Goal: Task Accomplishment & Management: Manage account settings

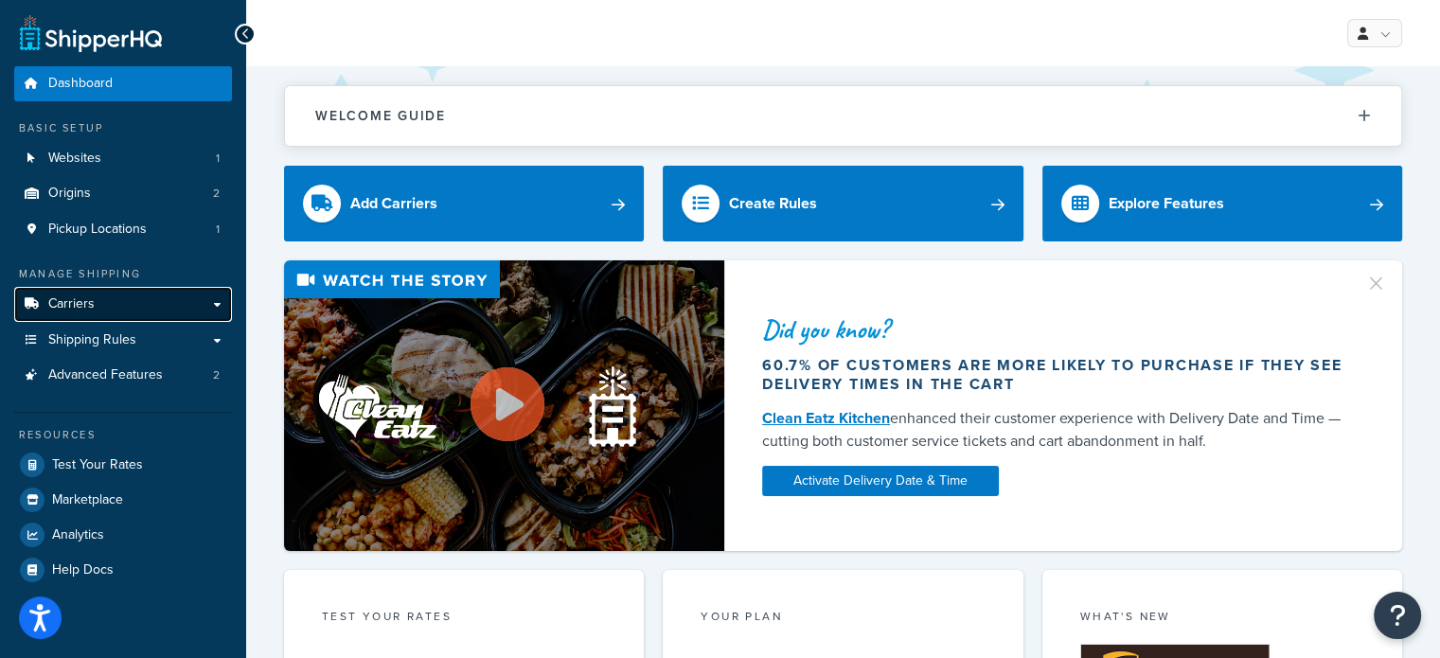
click at [203, 300] on link "Carriers" at bounding box center [123, 304] width 218 height 35
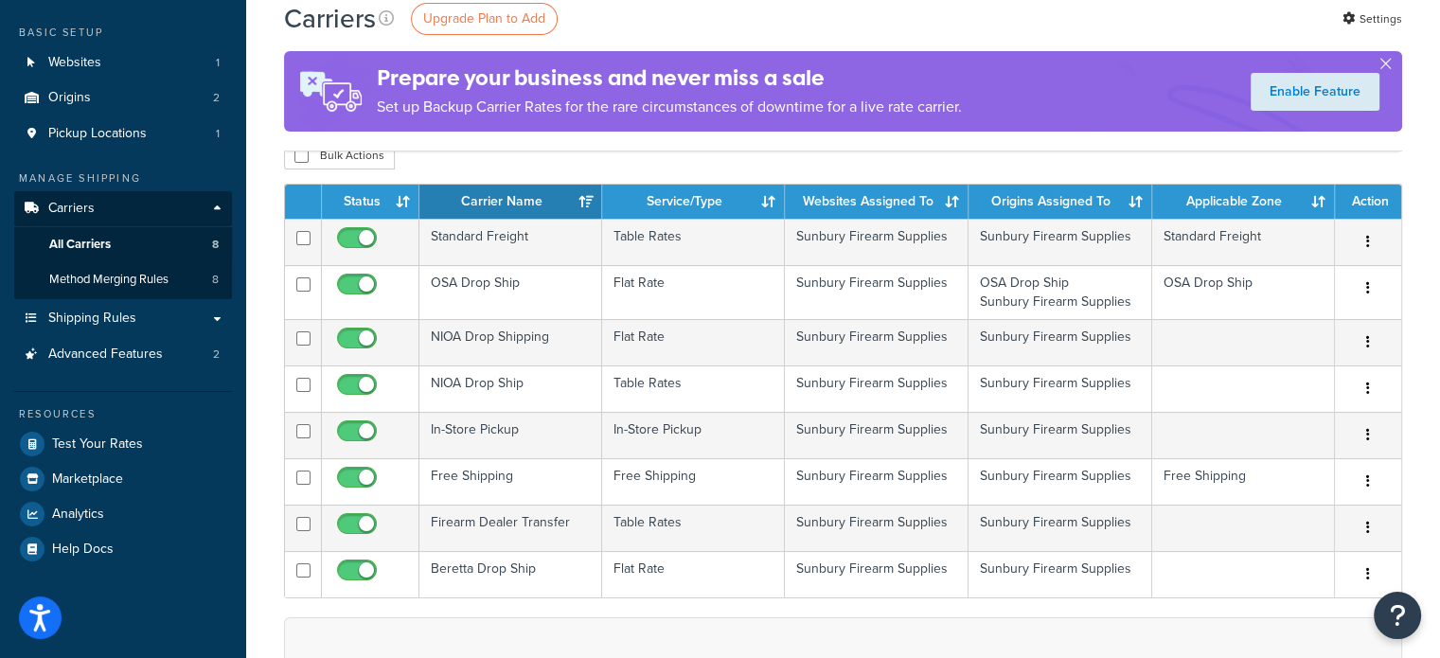
scroll to position [95, 0]
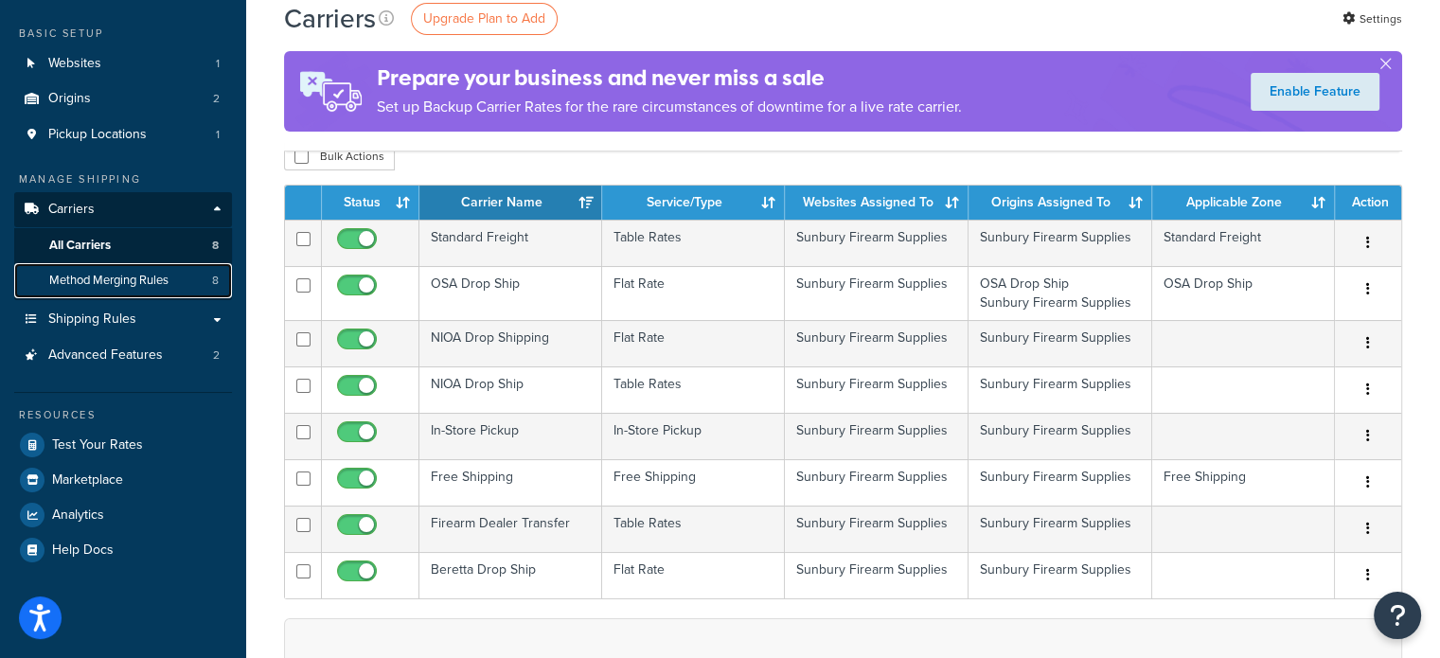
click at [160, 279] on span "Method Merging Rules" at bounding box center [108, 281] width 119 height 16
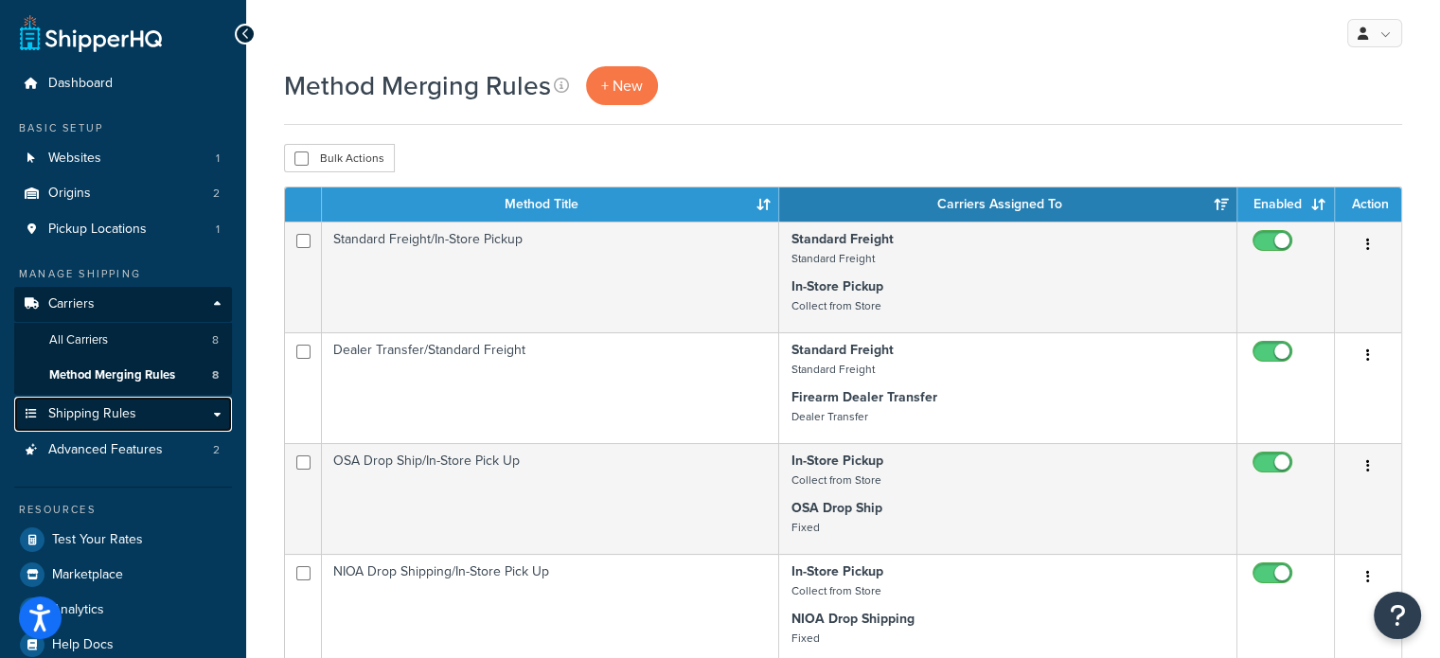
click at [184, 401] on link "Shipping Rules" at bounding box center [123, 414] width 218 height 35
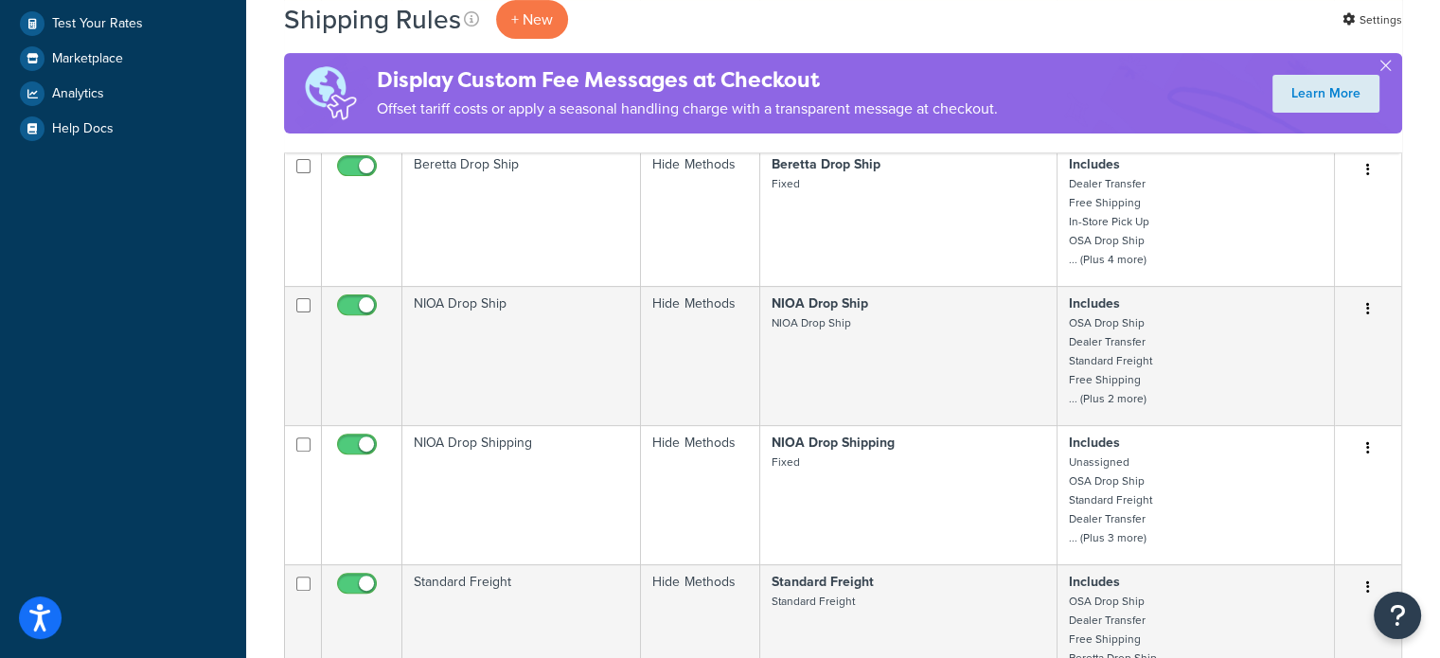
scroll to position [568, 0]
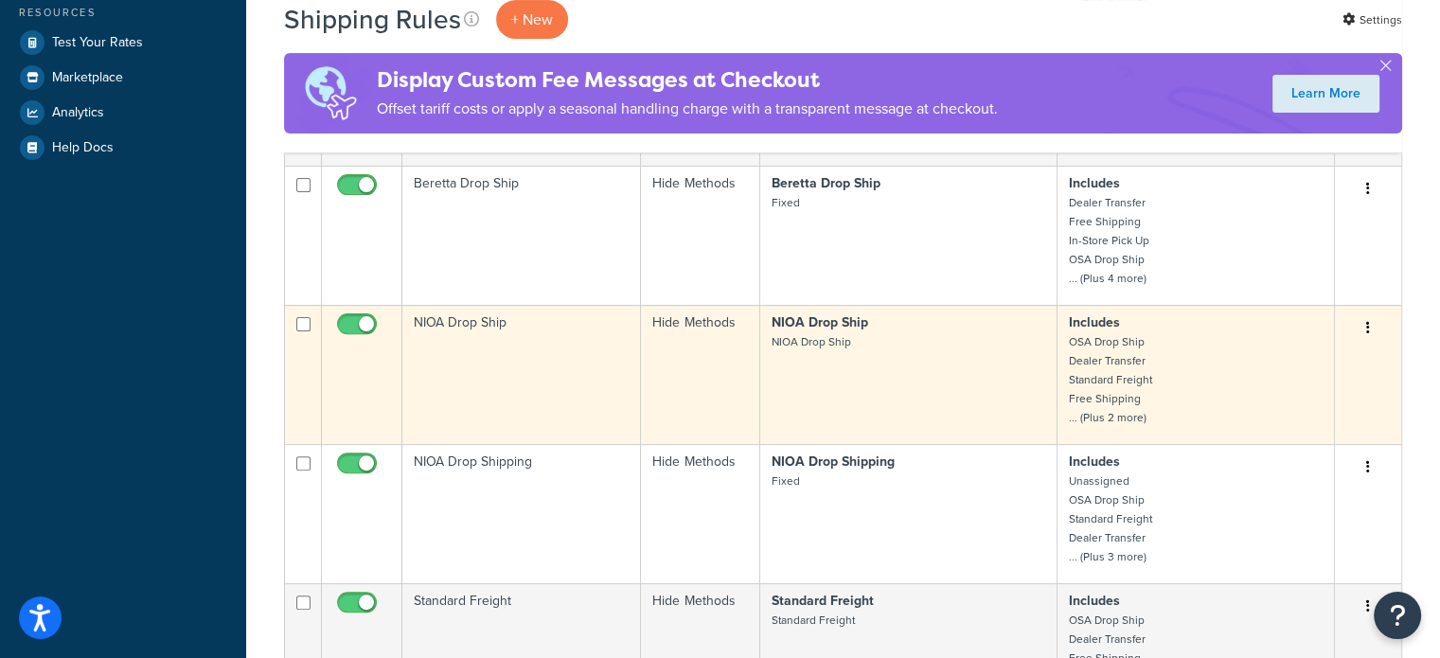
click at [1366, 321] on button "button" at bounding box center [1367, 328] width 27 height 30
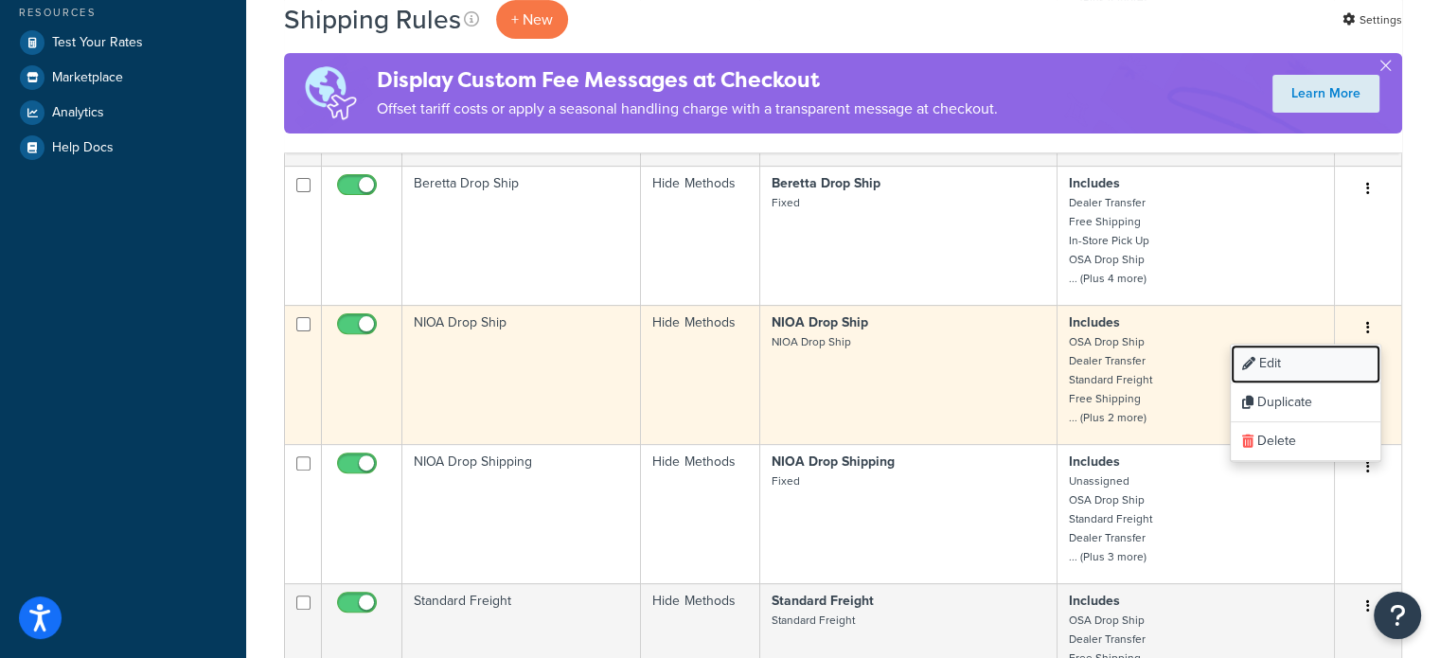
click at [1318, 354] on link "Edit" at bounding box center [1305, 364] width 150 height 39
